Goal: Information Seeking & Learning: Learn about a topic

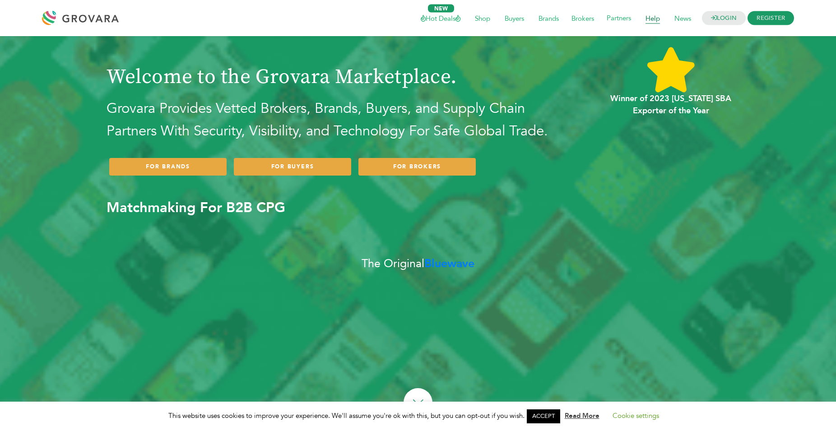
click at [649, 19] on span "Help" at bounding box center [652, 17] width 27 height 17
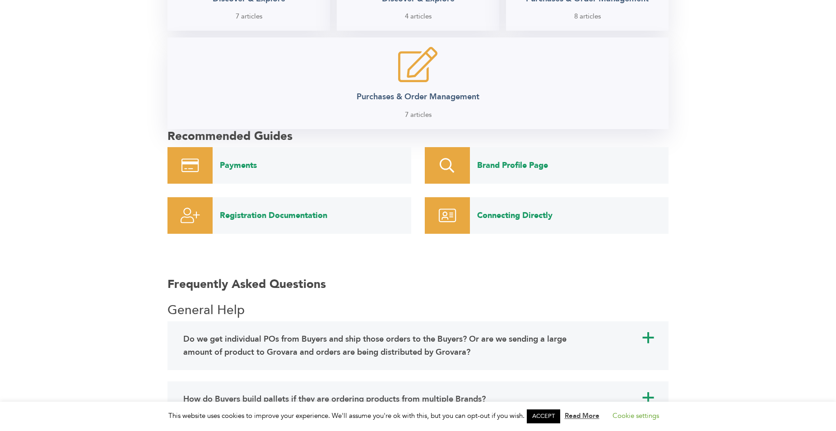
scroll to position [434, 0]
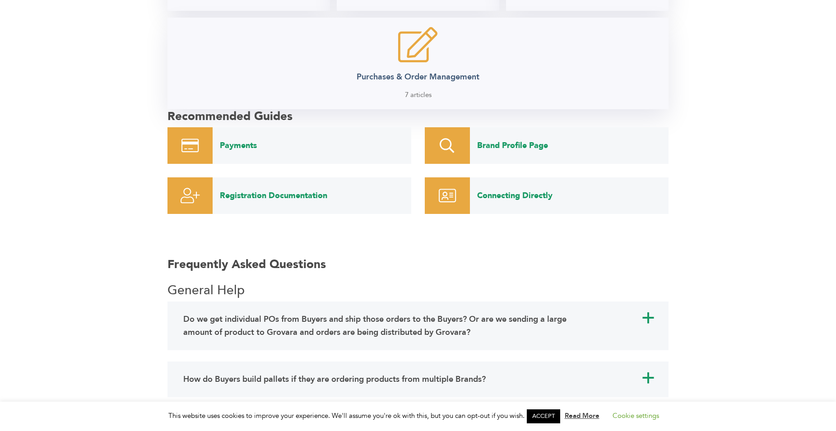
drag, startPoint x: 143, startPoint y: 255, endPoint x: 184, endPoint y: 236, distance: 45.6
click at [246, 144] on link "Payments" at bounding box center [312, 145] width 199 height 37
click at [515, 144] on link "Brand Profile Page" at bounding box center [569, 145] width 199 height 37
drag, startPoint x: 294, startPoint y: 195, endPoint x: 260, endPoint y: 43, distance: 155.5
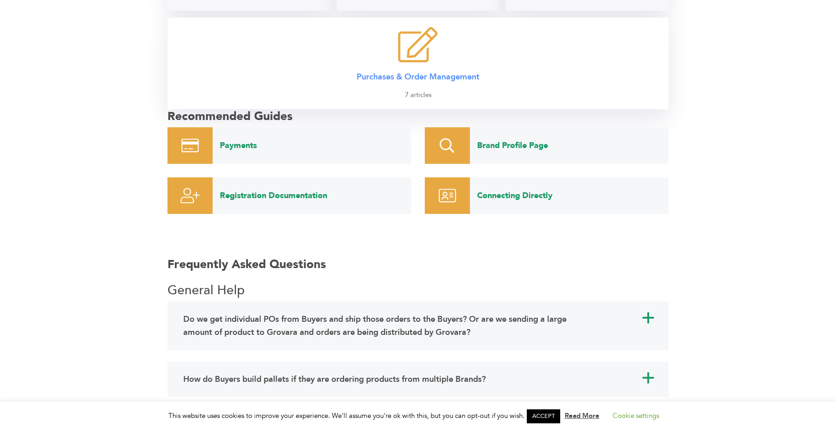
click at [295, 195] on link "Registration Documentation" at bounding box center [312, 195] width 199 height 37
click at [536, 195] on link "Connecting Directly" at bounding box center [569, 195] width 199 height 37
